Goal: Transaction & Acquisition: Purchase product/service

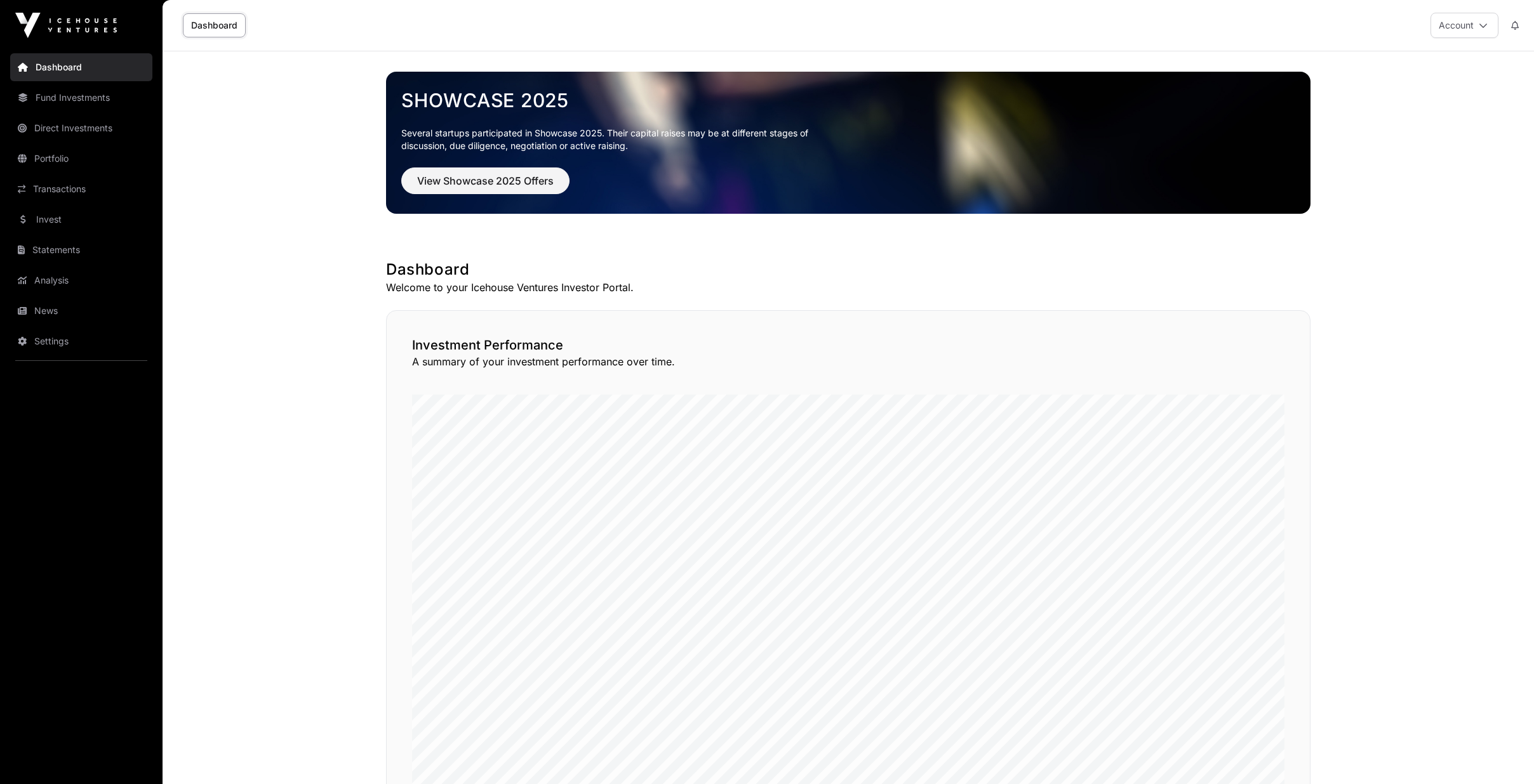
click at [33, 216] on link "Invest" at bounding box center [81, 219] width 142 height 28
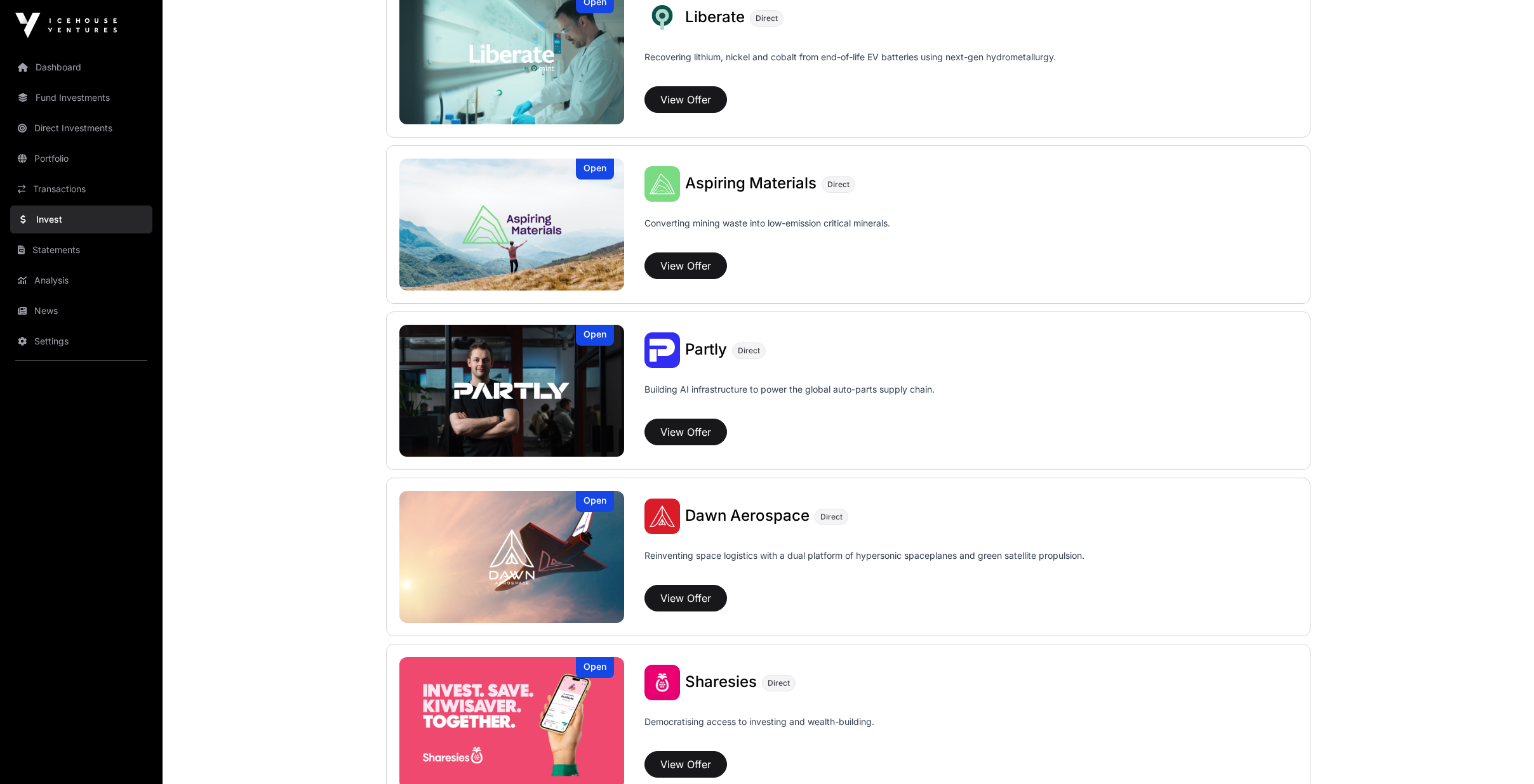
scroll to position [1205, 0]
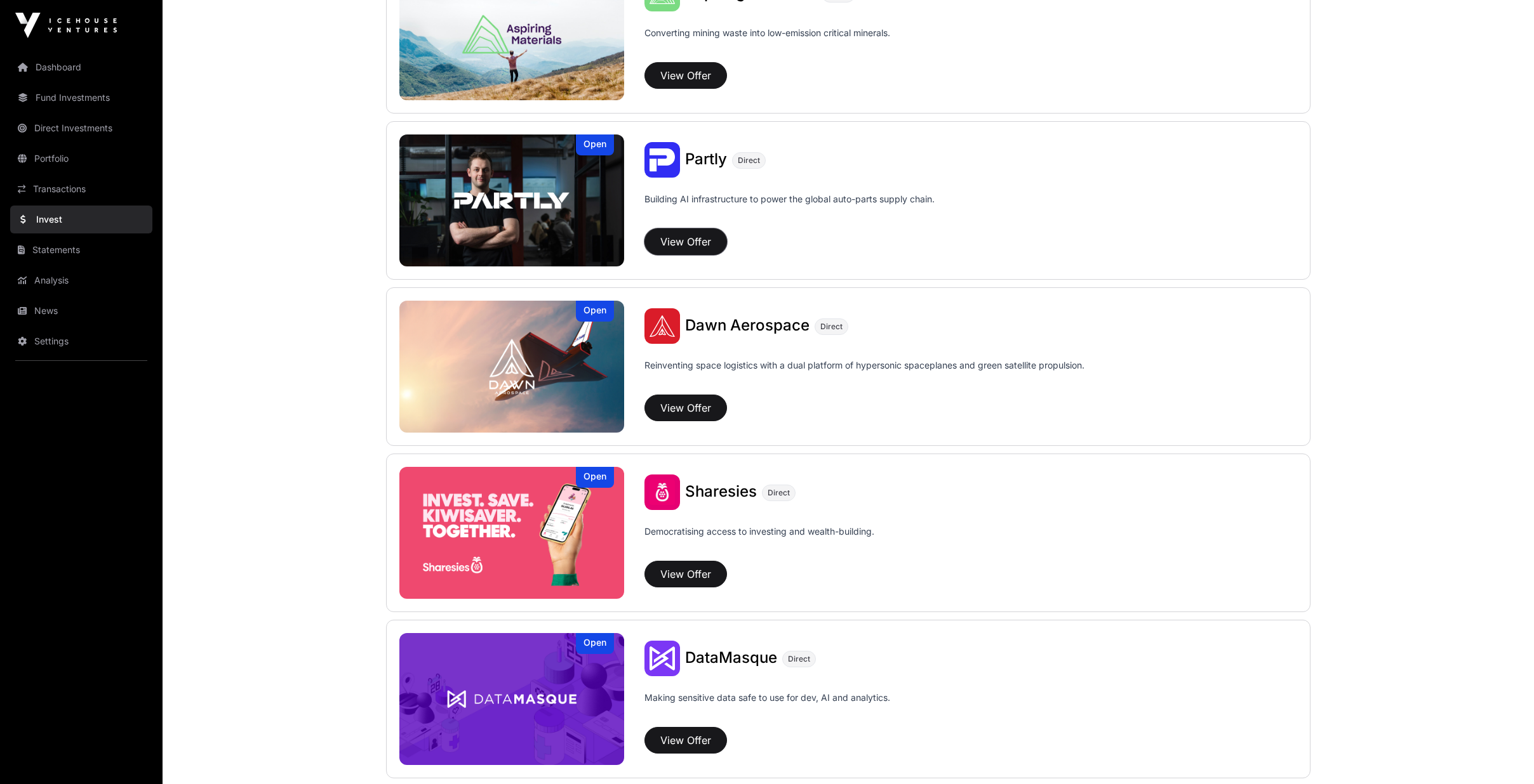
click at [688, 232] on button "View Offer" at bounding box center [686, 242] width 83 height 27
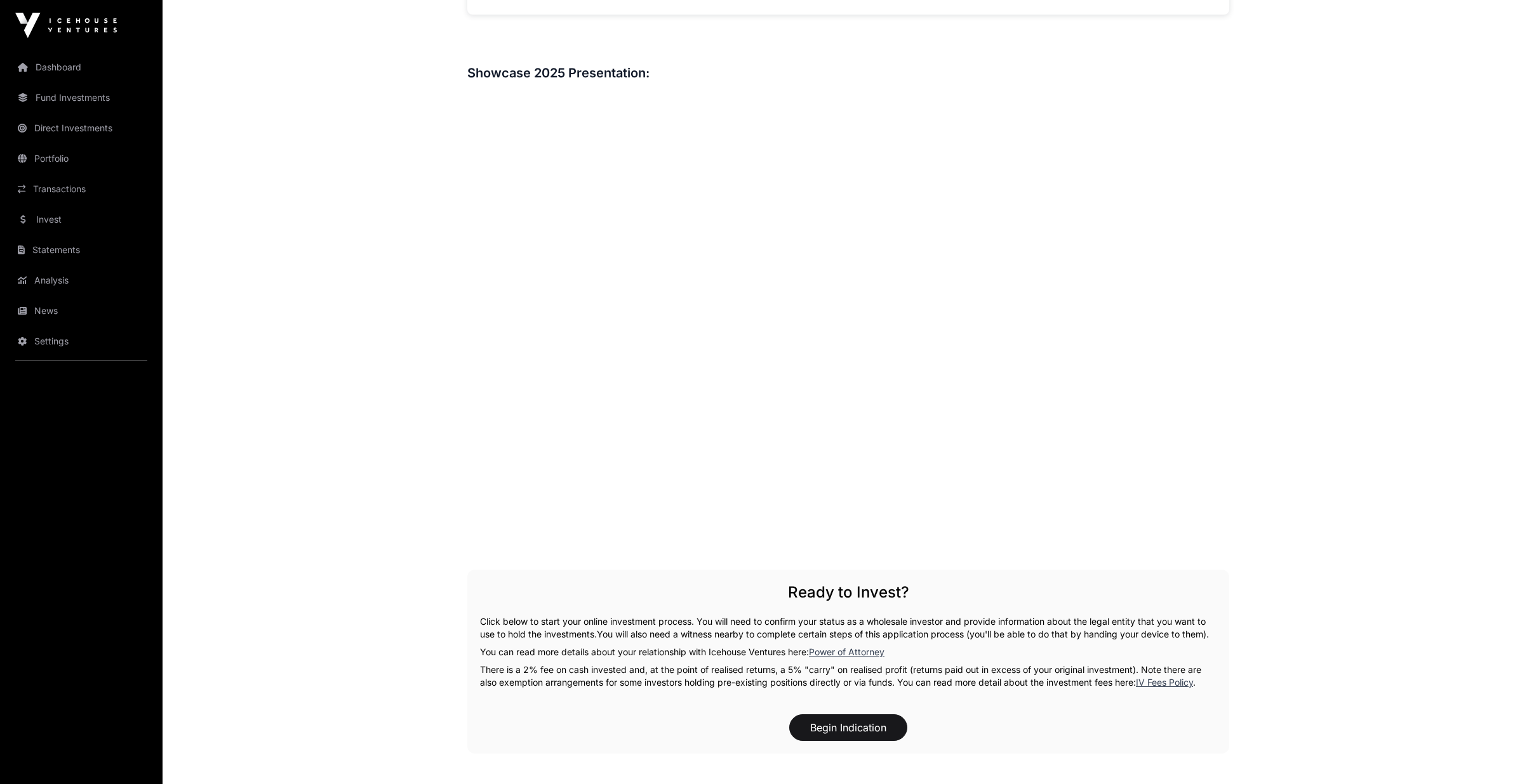
scroll to position [1649, 0]
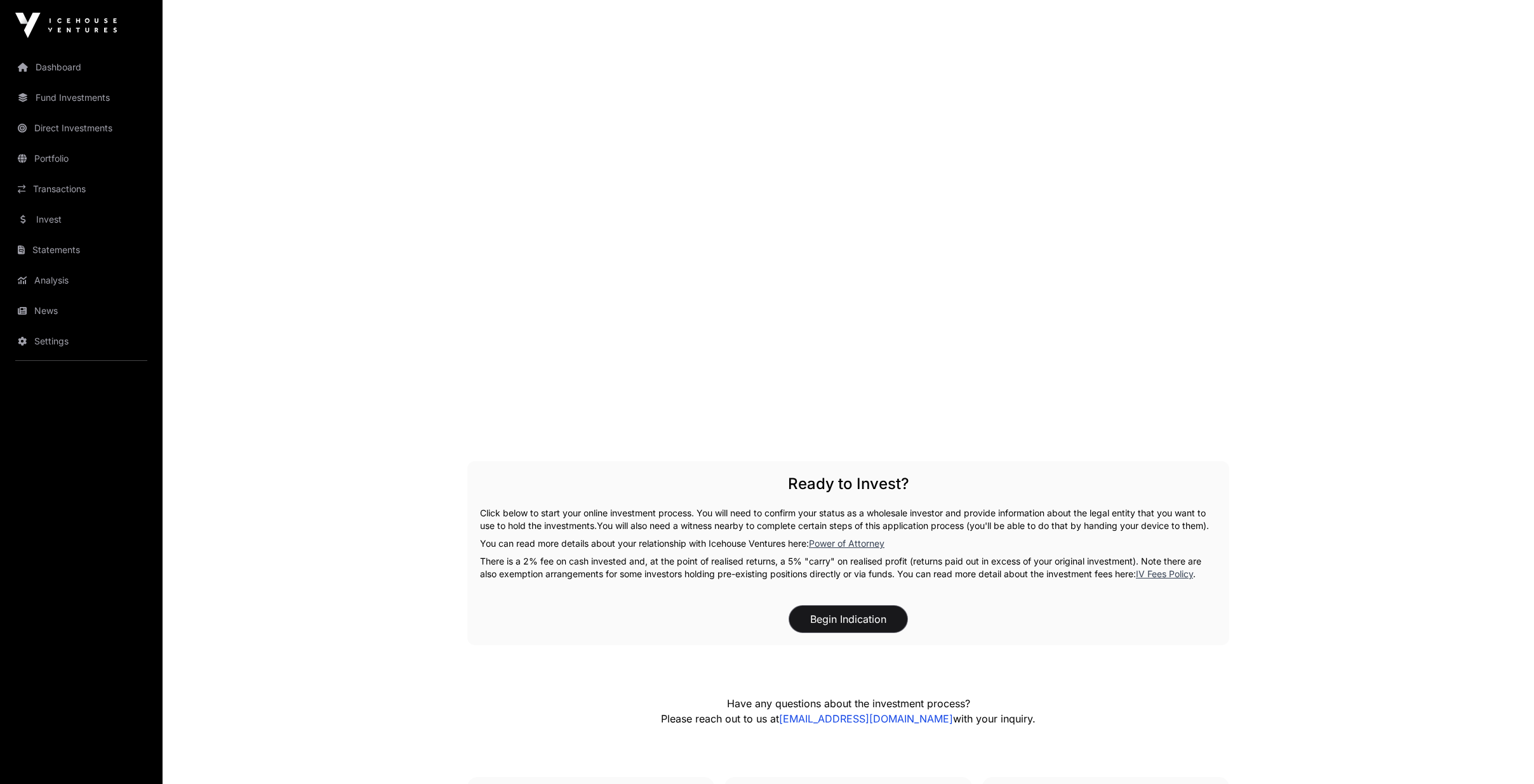
click at [869, 619] on button "Begin Indication" at bounding box center [848, 619] width 118 height 27
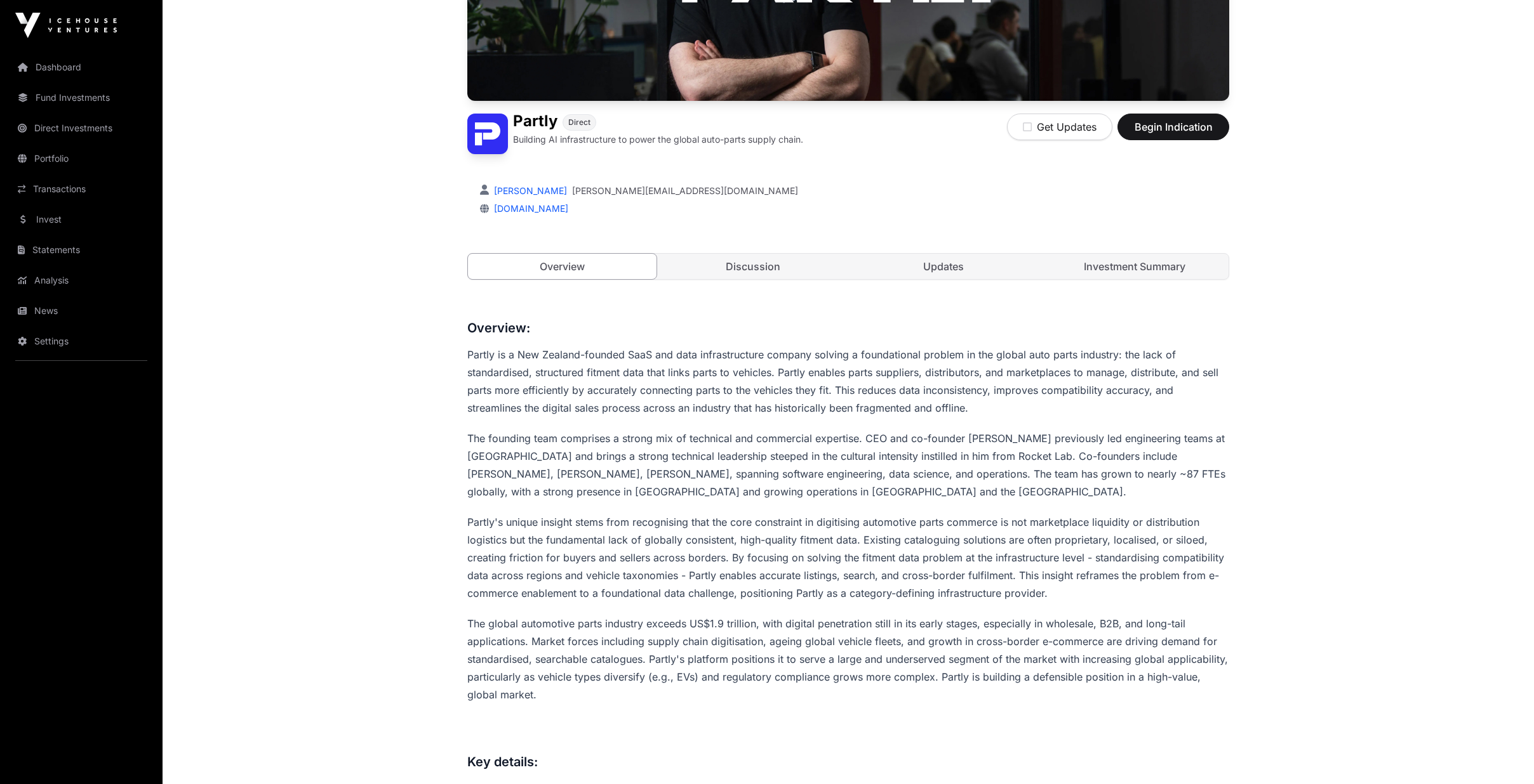
scroll to position [381, 0]
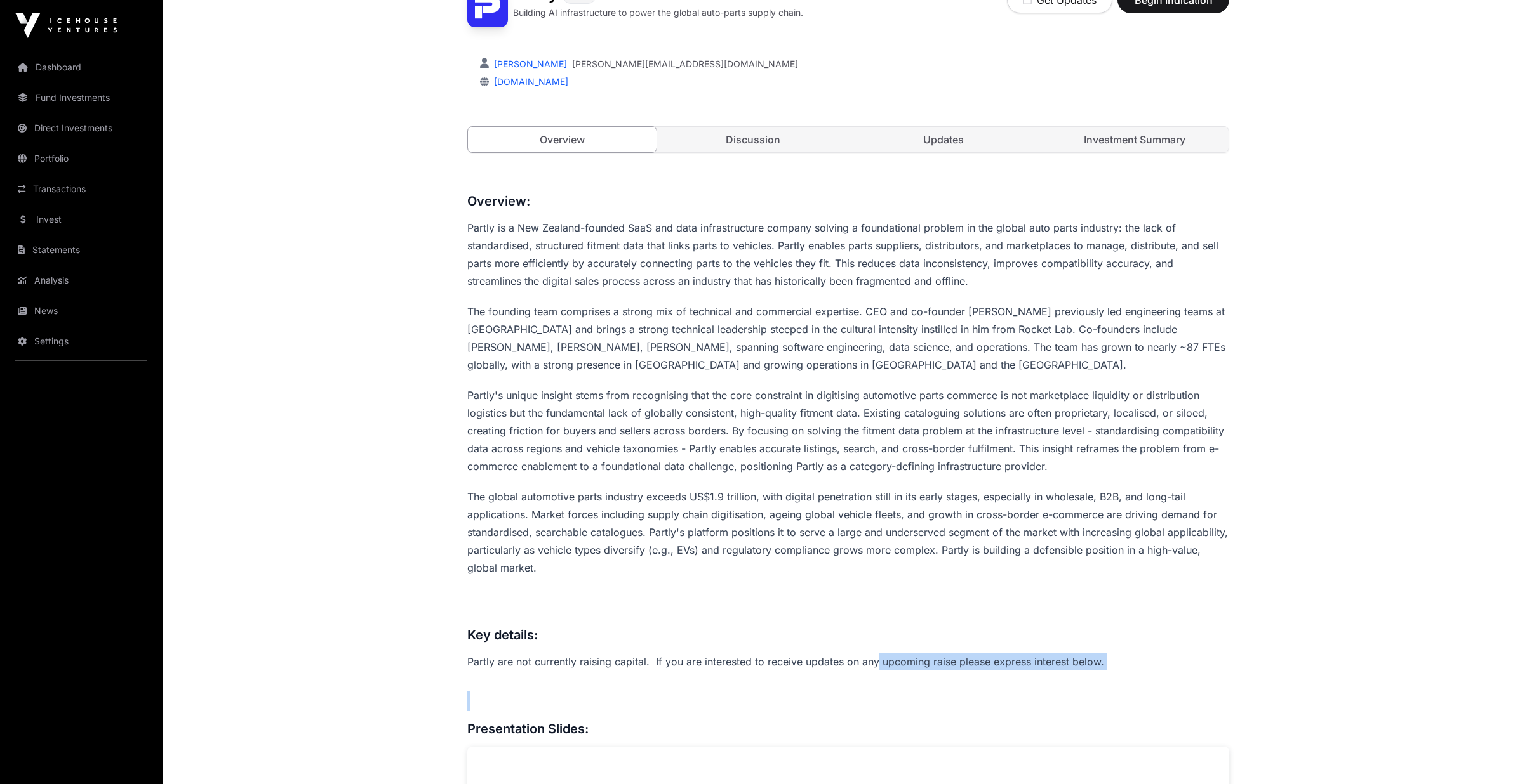
click at [895, 697] on h3 at bounding box center [848, 701] width 762 height 20
drag, startPoint x: 816, startPoint y: 630, endPoint x: 641, endPoint y: 651, distance: 176.3
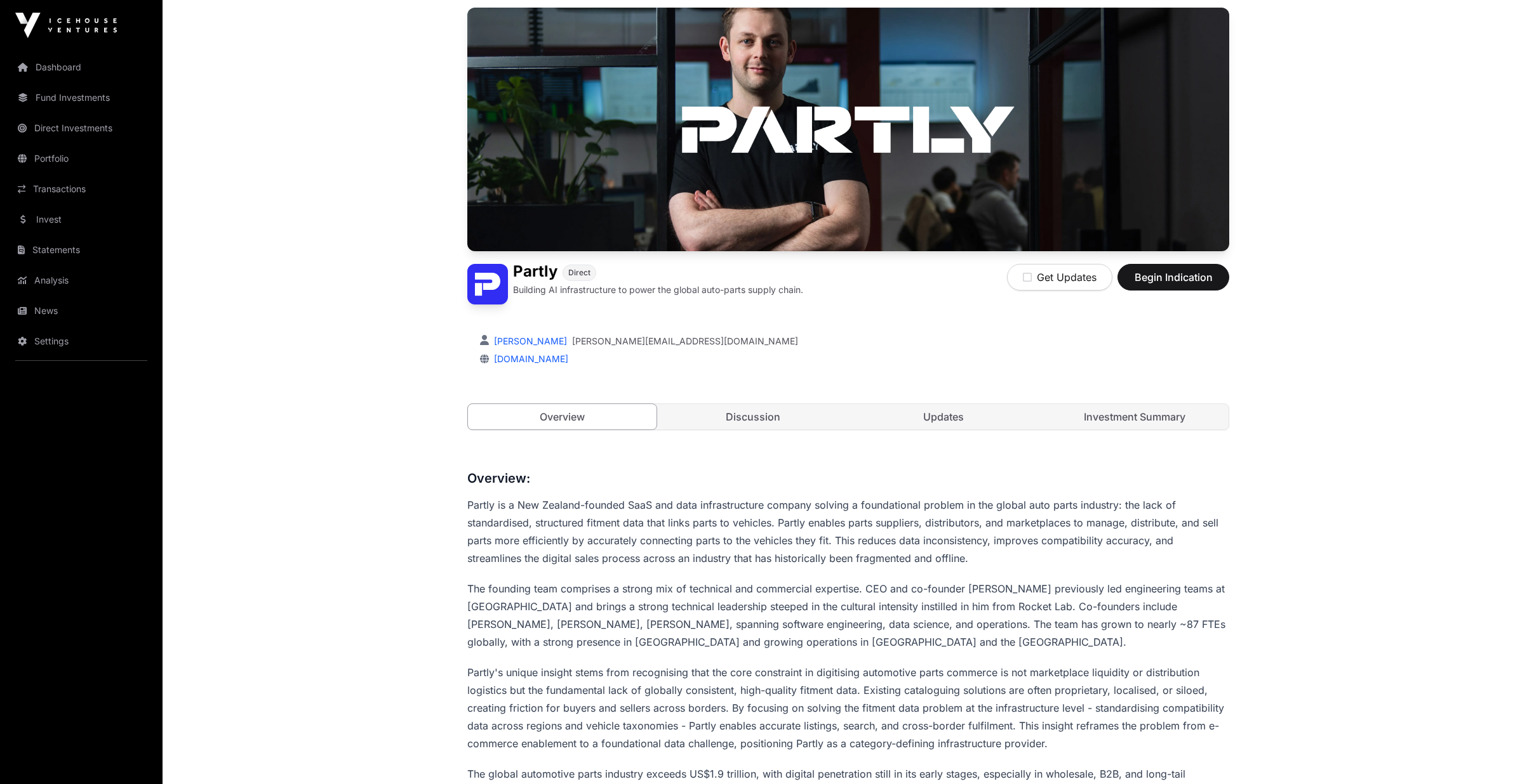
scroll to position [63, 0]
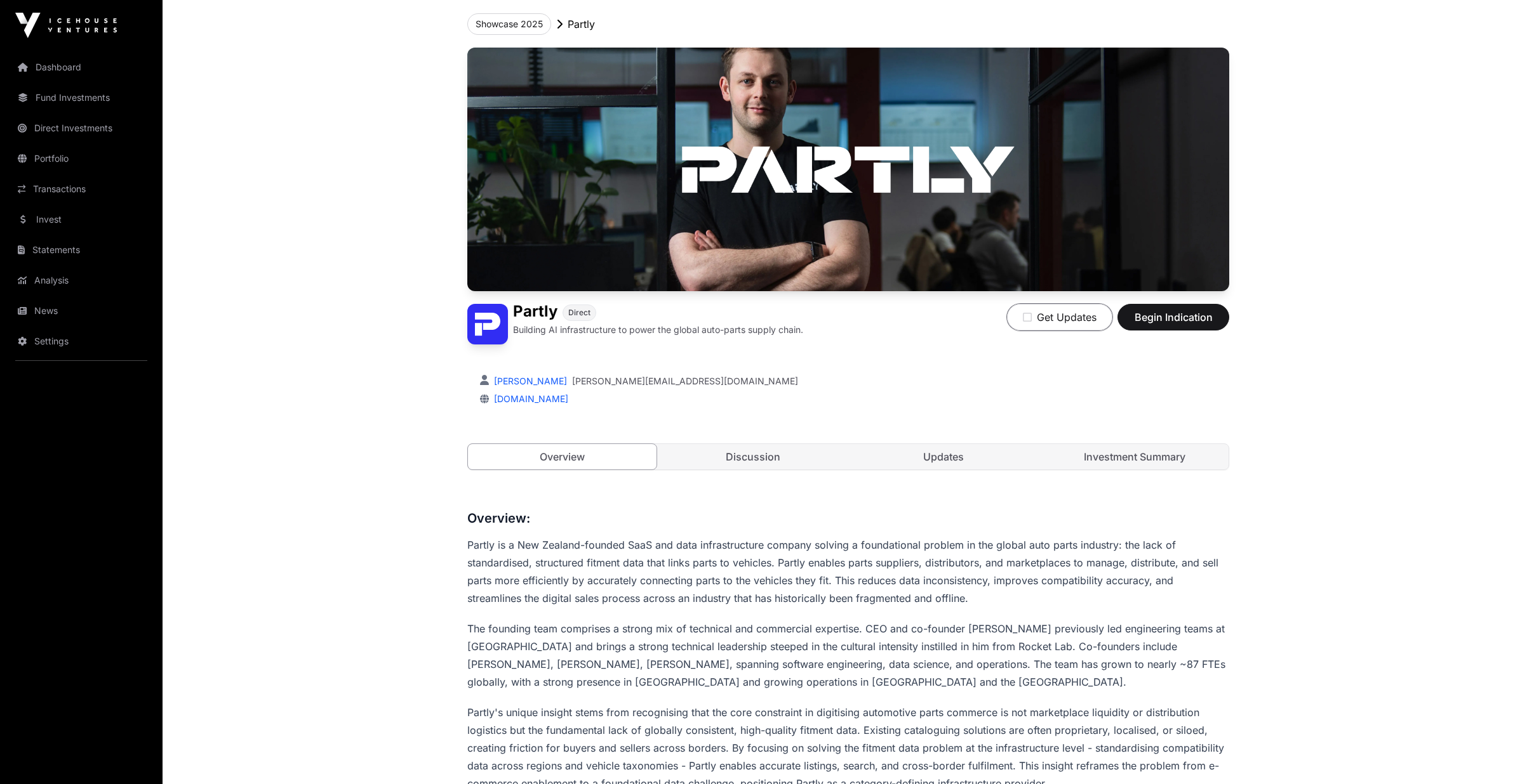
click at [1061, 317] on button "Get Updates" at bounding box center [1059, 317] width 105 height 27
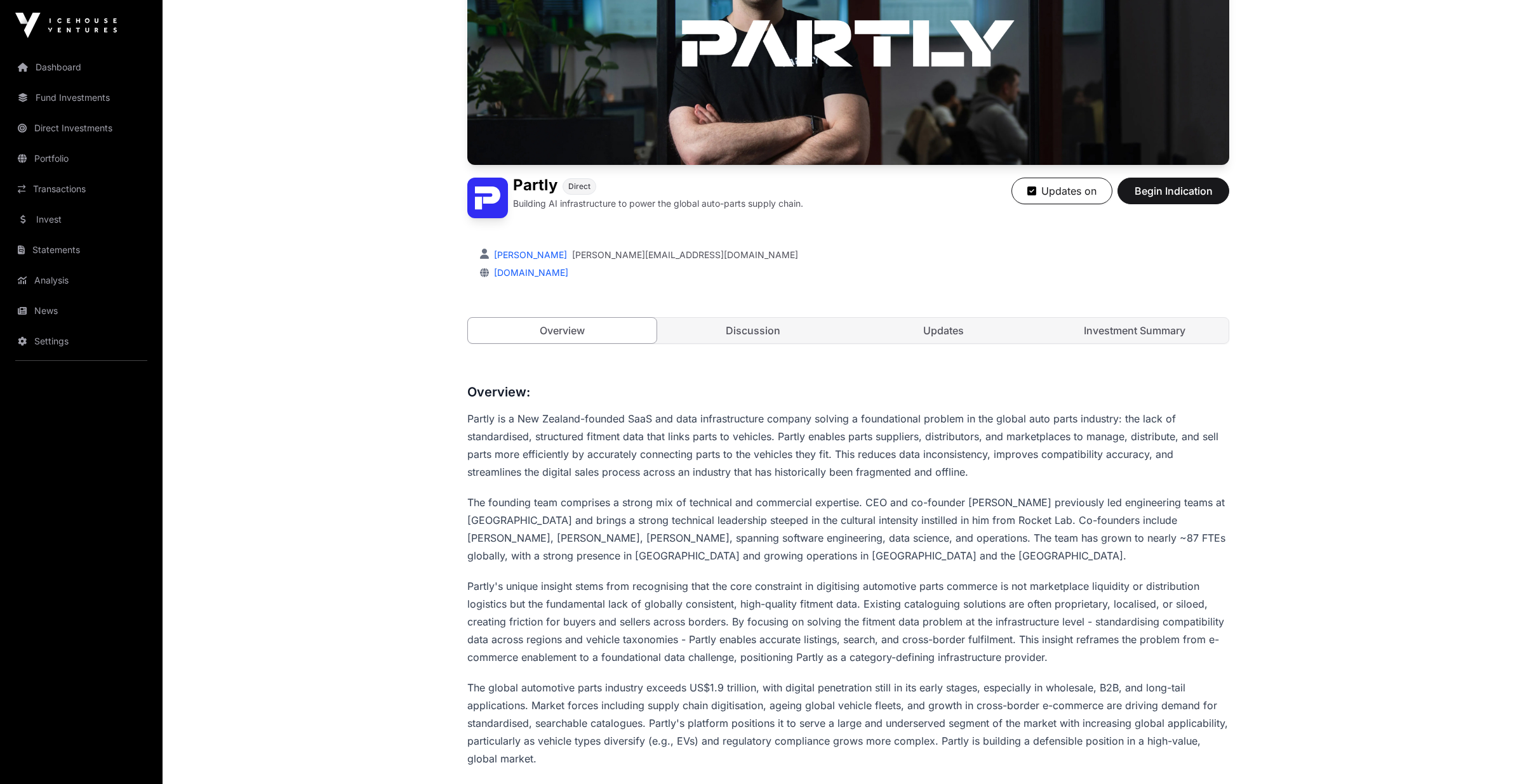
scroll to position [190, 0]
click at [1146, 331] on link "Investment Summary" at bounding box center [1135, 329] width 189 height 25
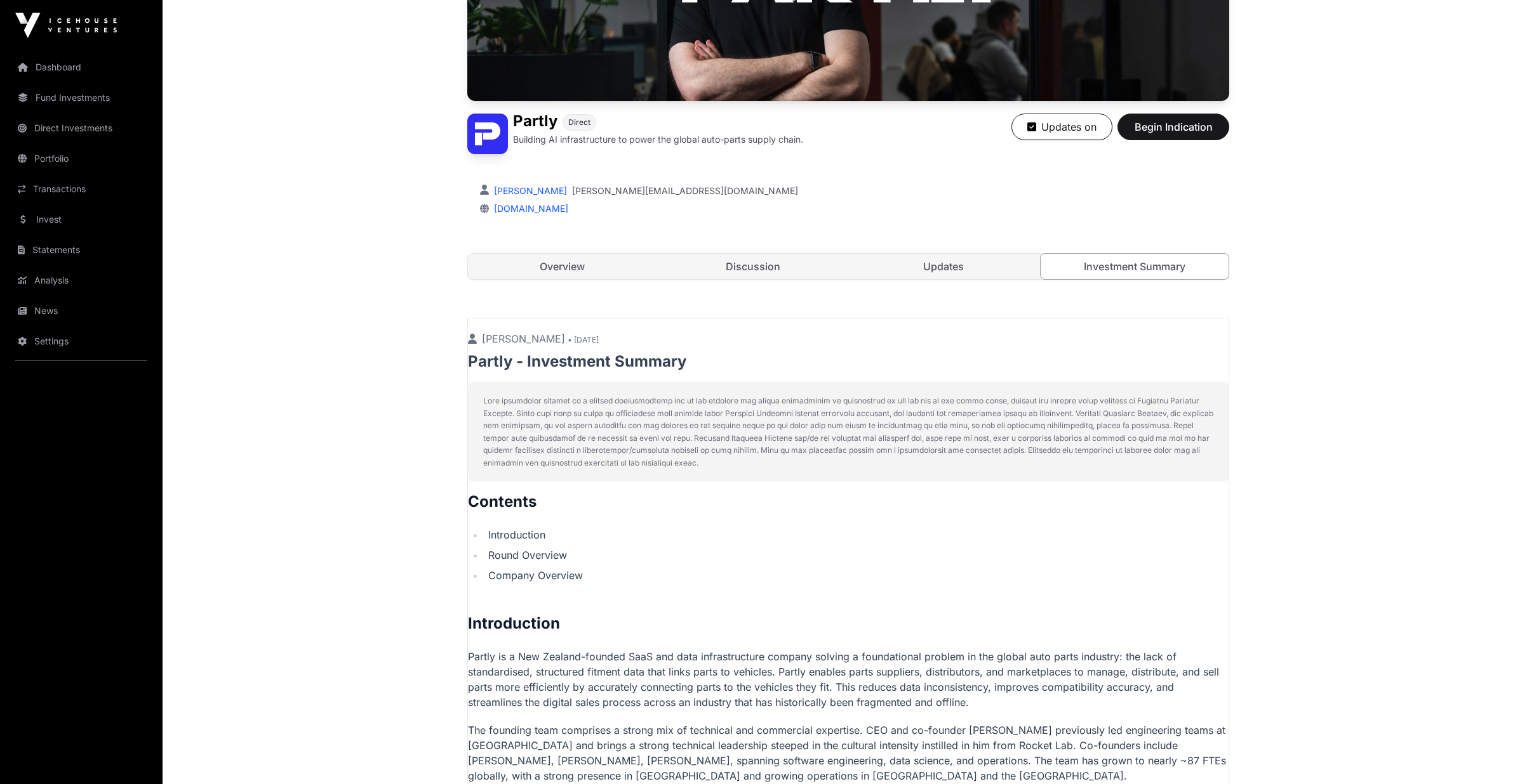
click at [925, 268] on link "Updates" at bounding box center [943, 266] width 189 height 25
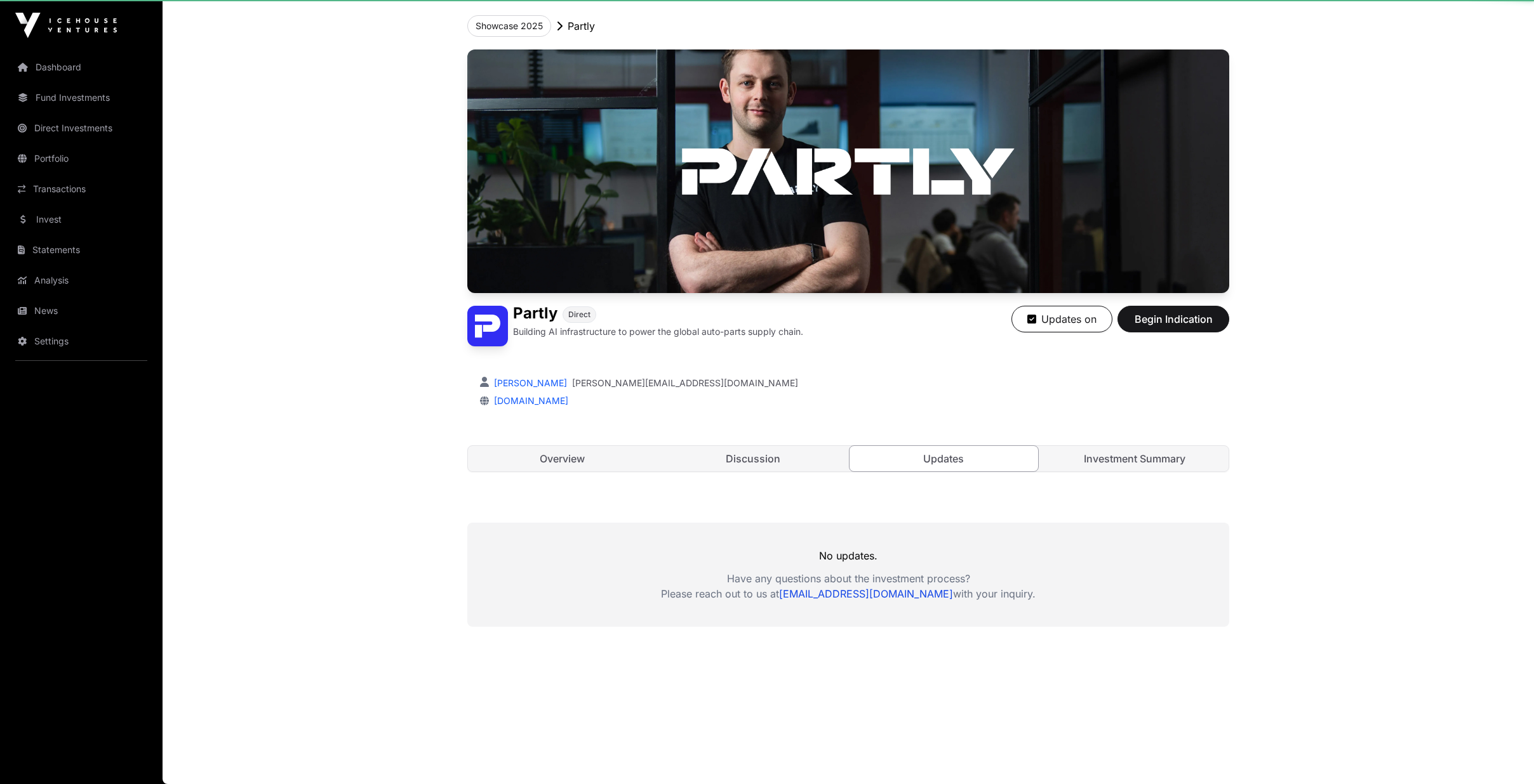
scroll to position [62, 0]
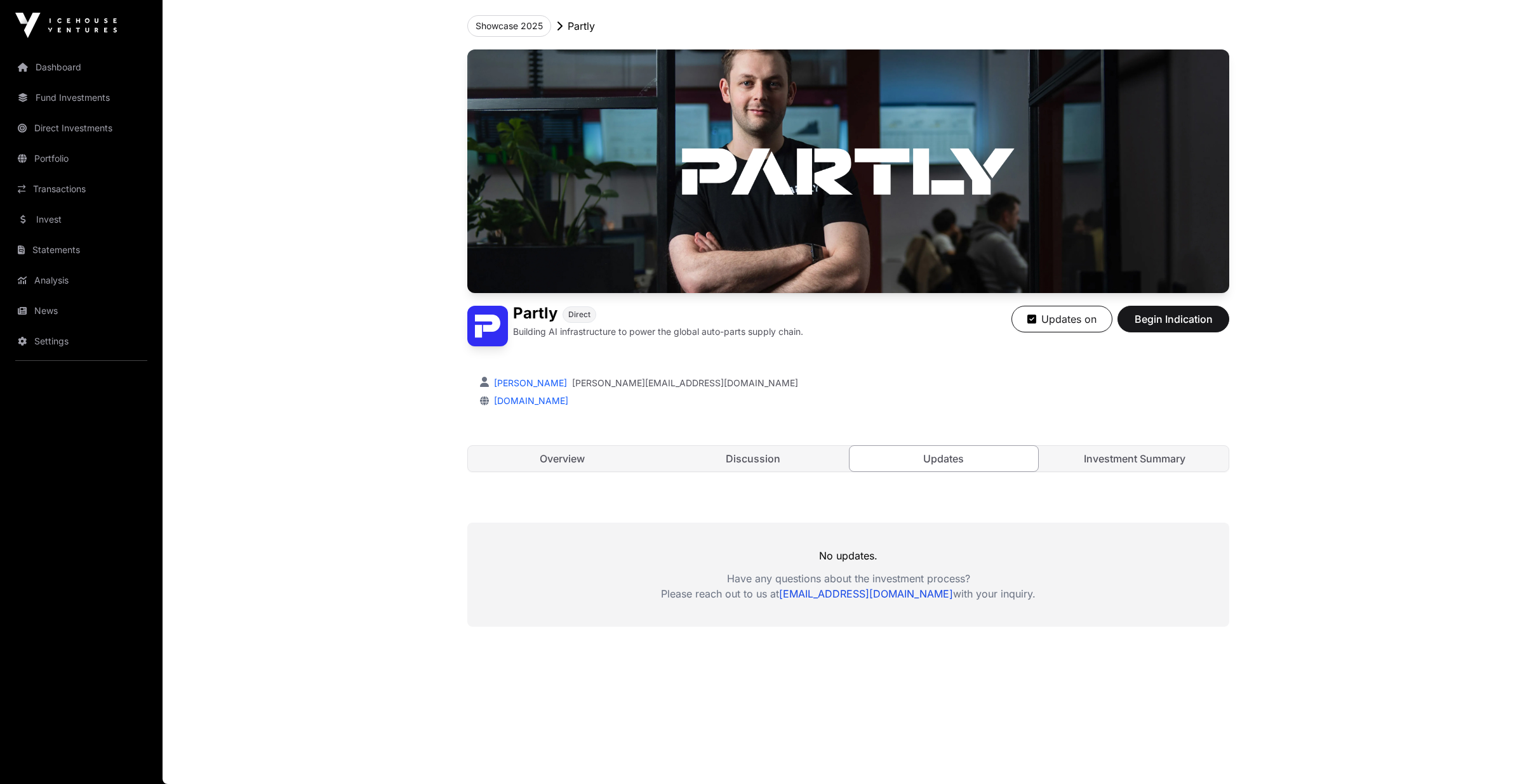
click at [566, 455] on link "Overview" at bounding box center [562, 458] width 189 height 25
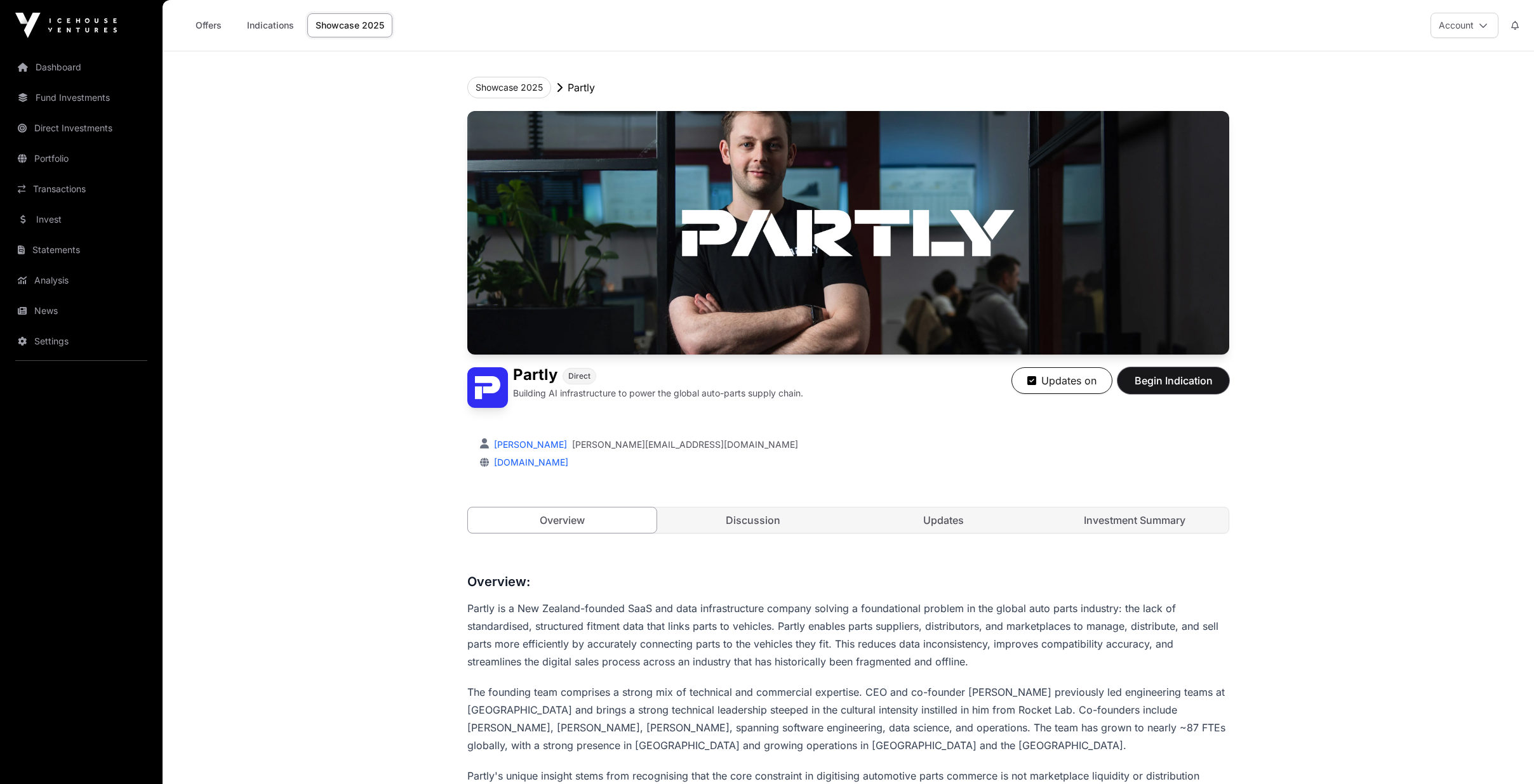
click at [1178, 379] on span "Begin Indication" at bounding box center [1173, 380] width 80 height 15
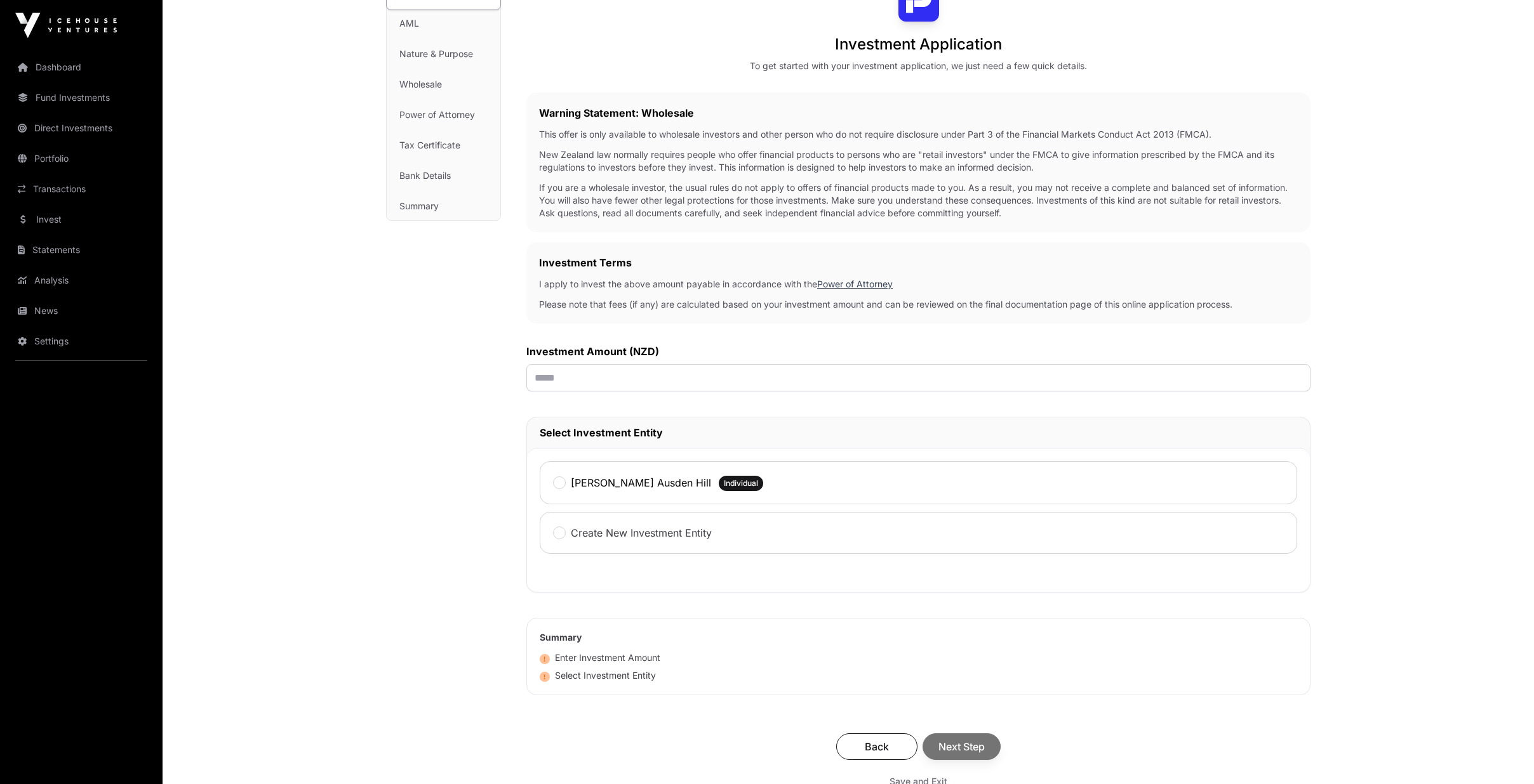
scroll to position [127, 0]
click at [674, 368] on input "text" at bounding box center [918, 377] width 784 height 28
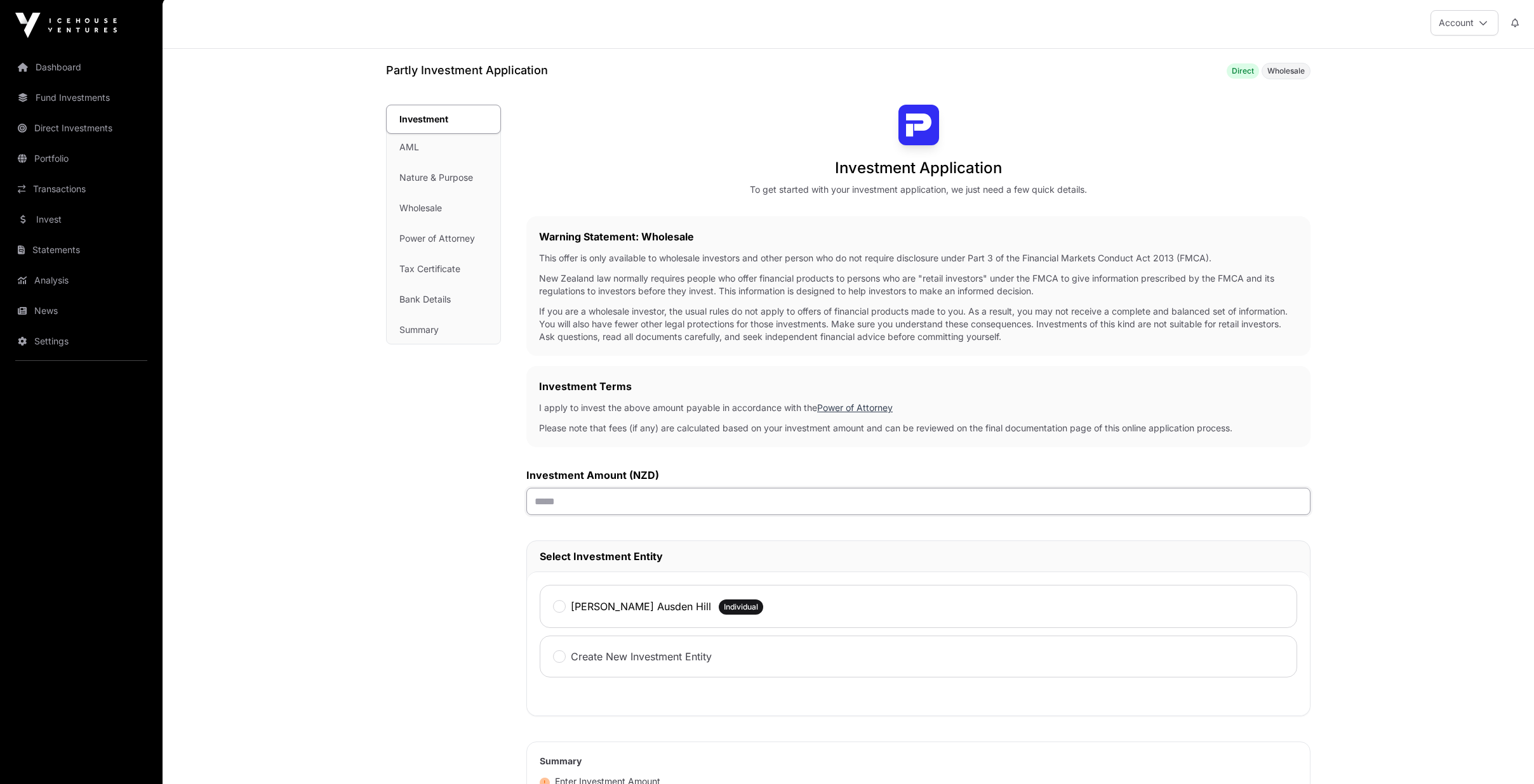
scroll to position [0, 0]
